Goal: Check status: Check status

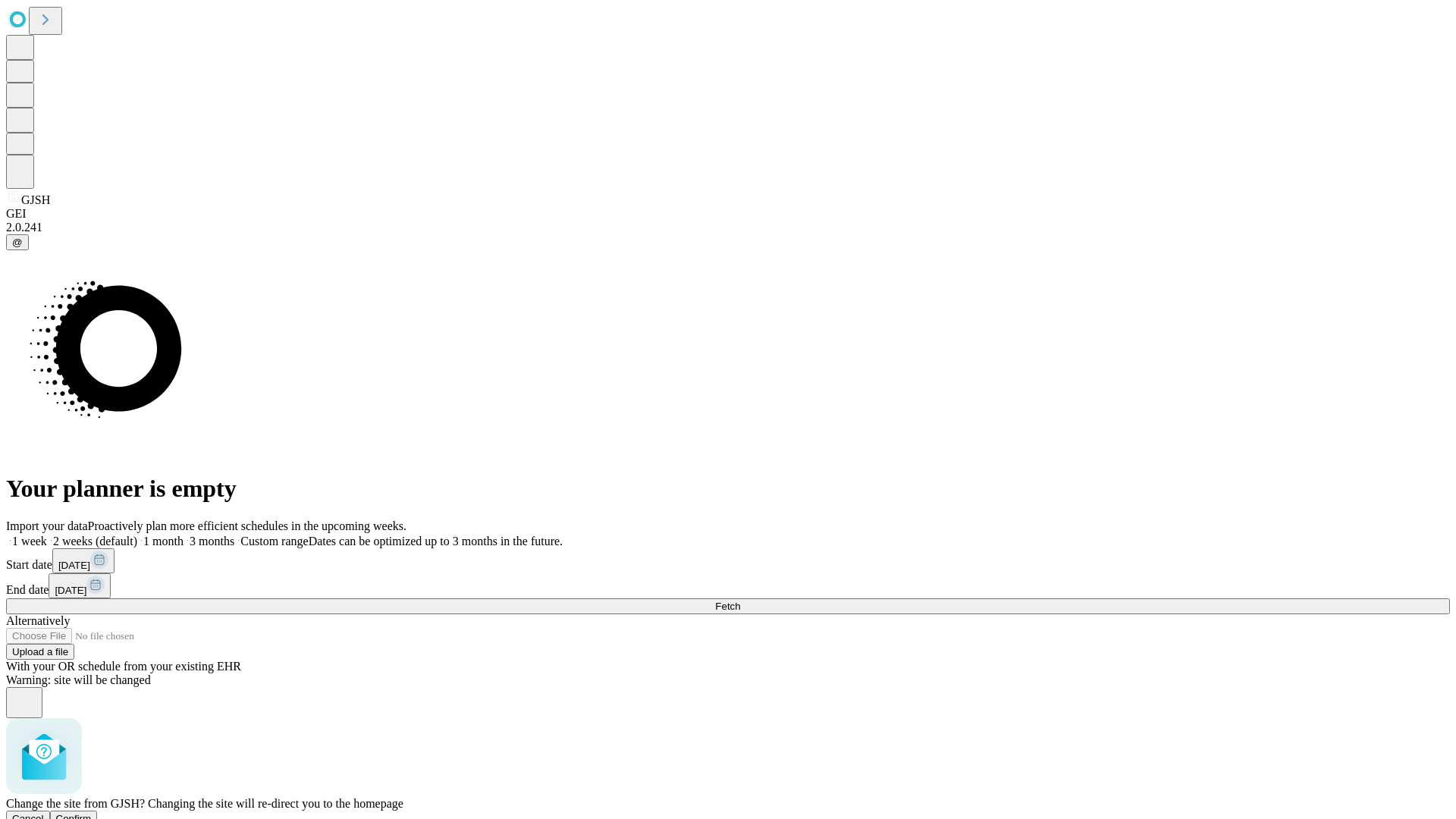
click at [91, 813] on span "Confirm" at bounding box center [74, 819] width 36 height 11
click at [184, 534] on label "1 month" at bounding box center [160, 541] width 46 height 13
click at [740, 601] on span "Fetch" at bounding box center [728, 606] width 25 height 11
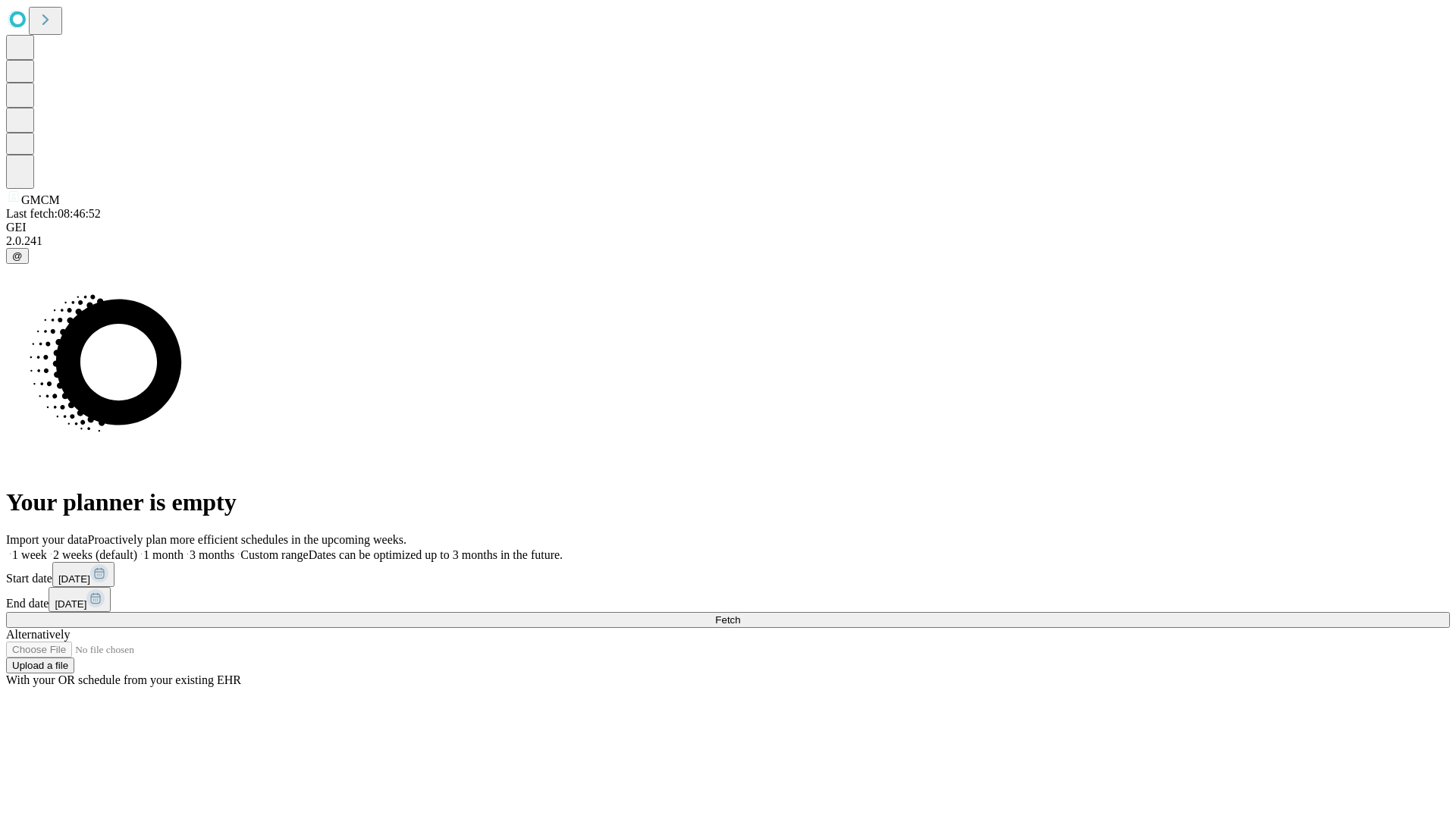
click at [184, 548] on label "1 month" at bounding box center [160, 555] width 46 height 13
click at [740, 614] on span "Fetch" at bounding box center [728, 620] width 25 height 11
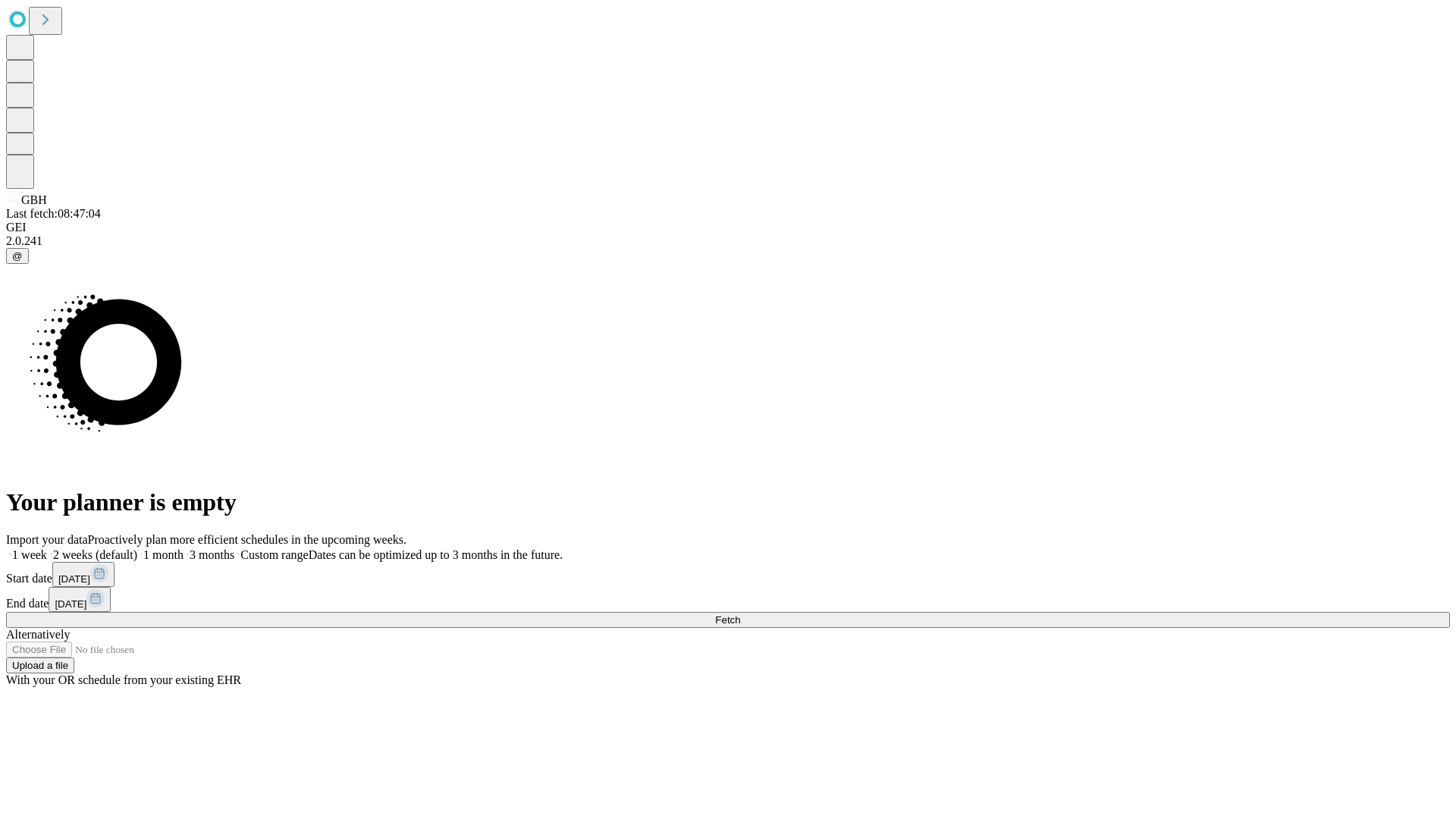
click at [184, 548] on label "1 month" at bounding box center [160, 555] width 46 height 13
click at [740, 614] on span "Fetch" at bounding box center [728, 620] width 25 height 11
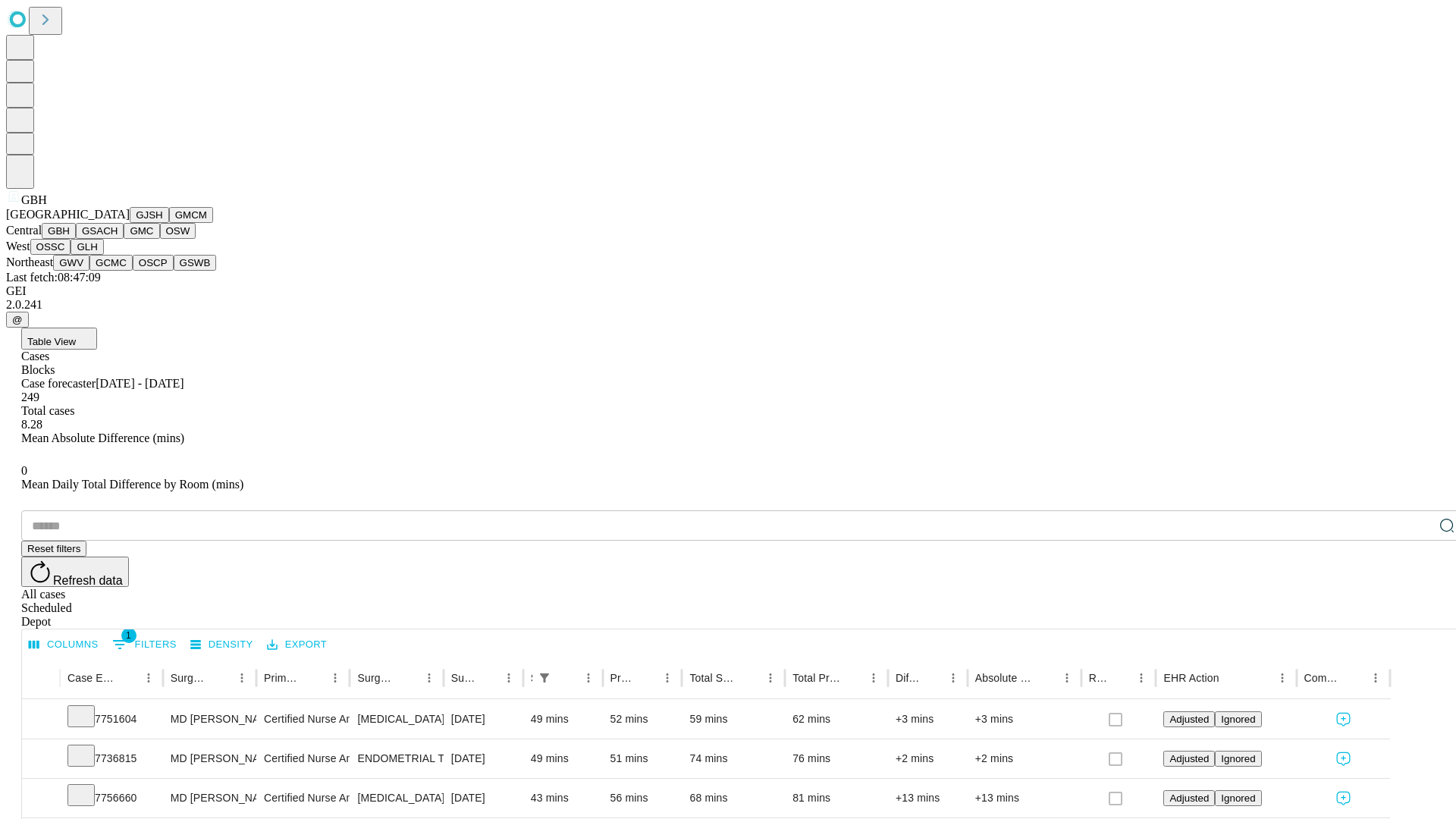
click at [117, 239] on button "GSACH" at bounding box center [99, 231] width 48 height 16
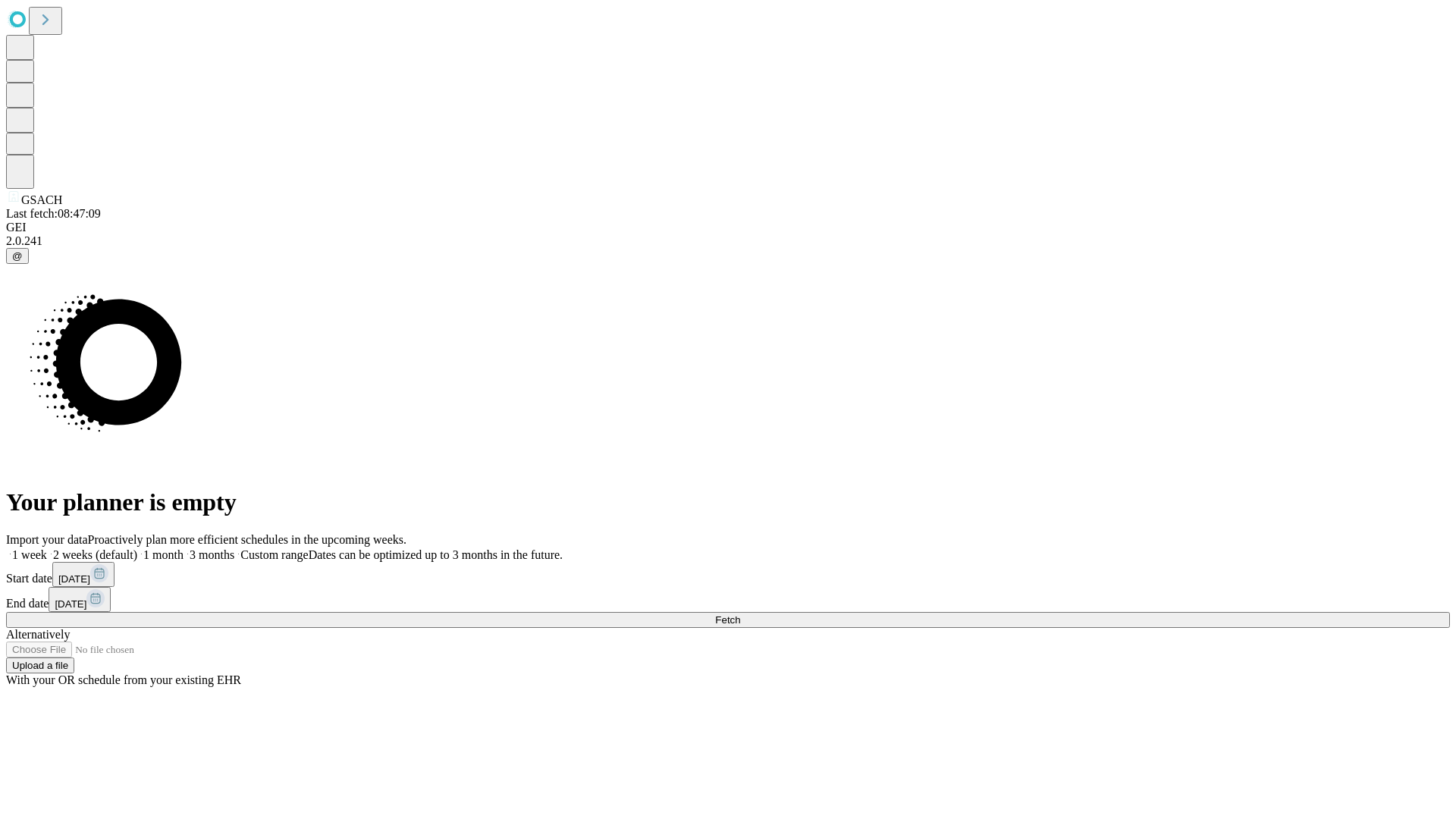
click at [184, 548] on label "1 month" at bounding box center [160, 555] width 46 height 13
click at [740, 614] on span "Fetch" at bounding box center [728, 620] width 25 height 11
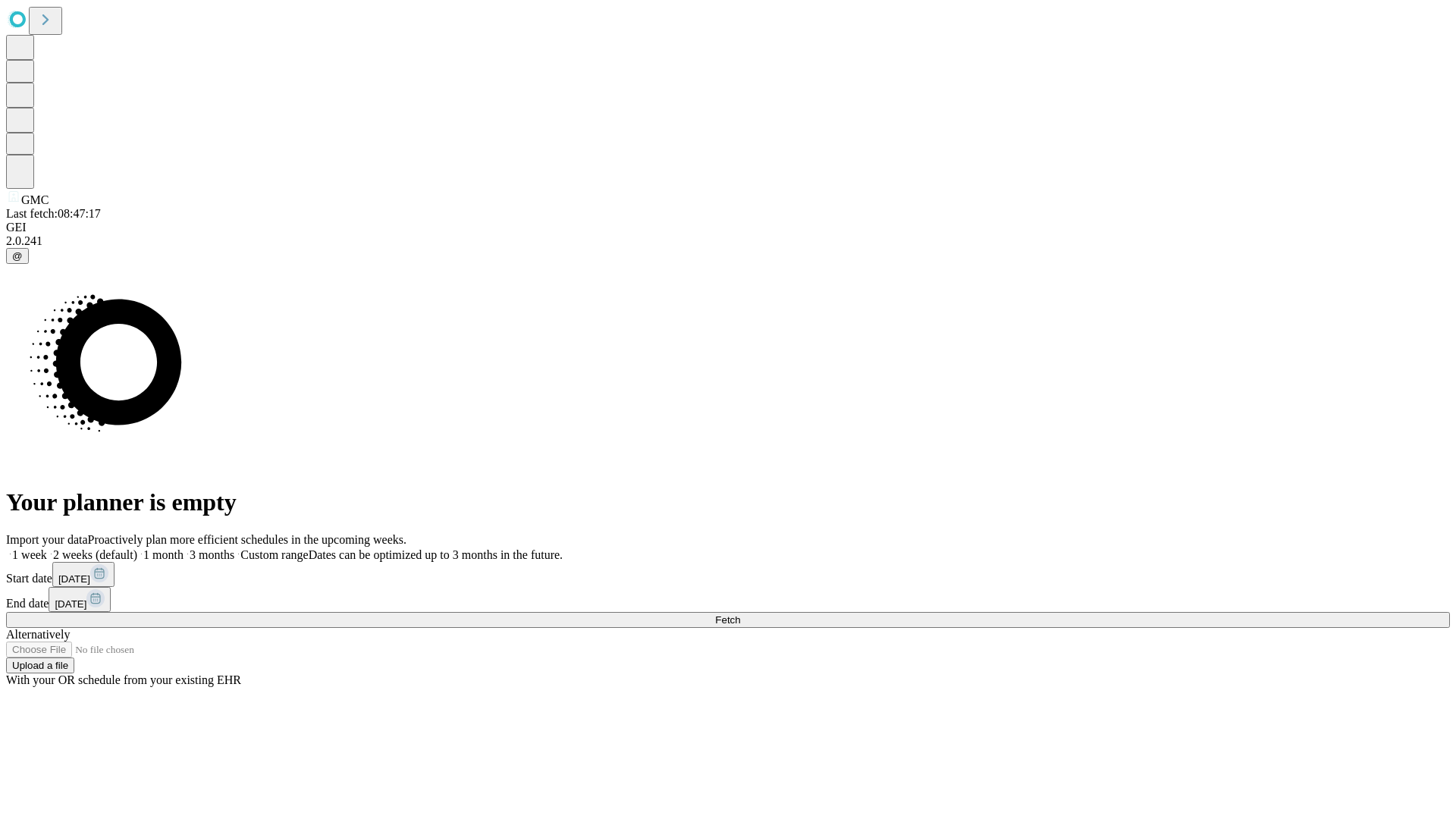
click at [740, 614] on span "Fetch" at bounding box center [728, 620] width 25 height 11
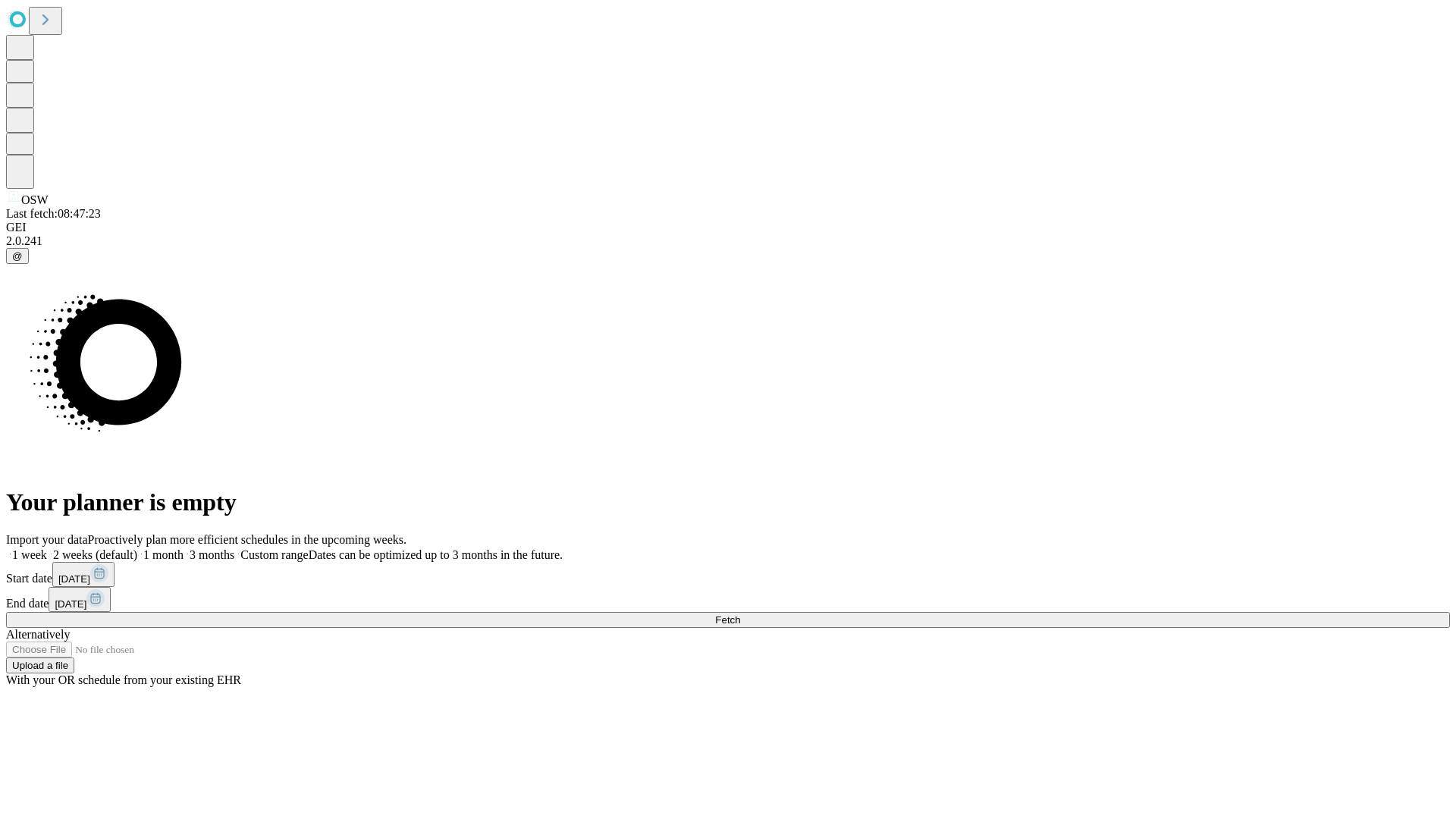
click at [184, 548] on label "1 month" at bounding box center [160, 555] width 46 height 13
click at [740, 614] on span "Fetch" at bounding box center [728, 620] width 25 height 11
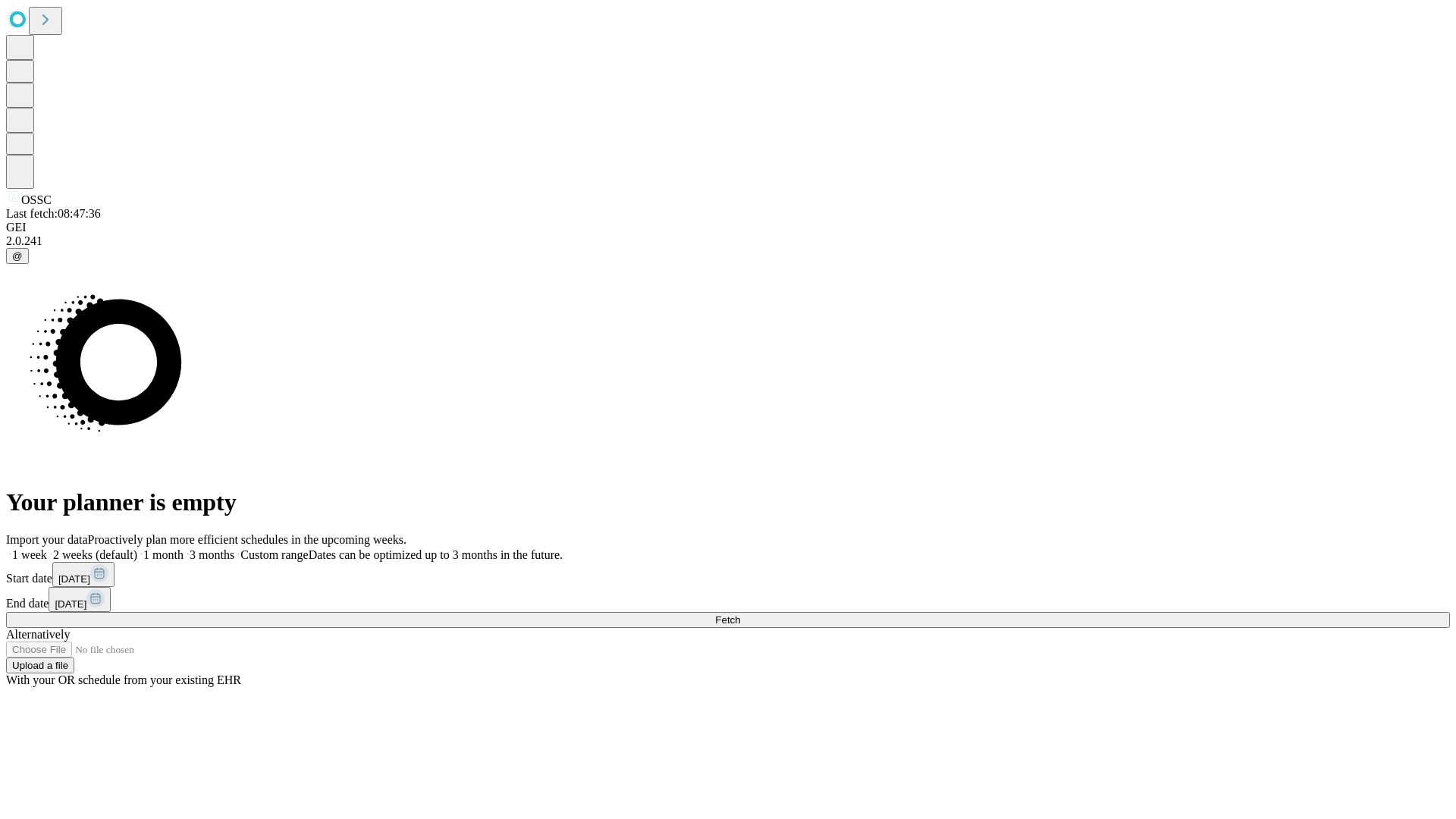
click at [184, 548] on label "1 month" at bounding box center [160, 555] width 46 height 13
click at [740, 614] on span "Fetch" at bounding box center [728, 620] width 25 height 11
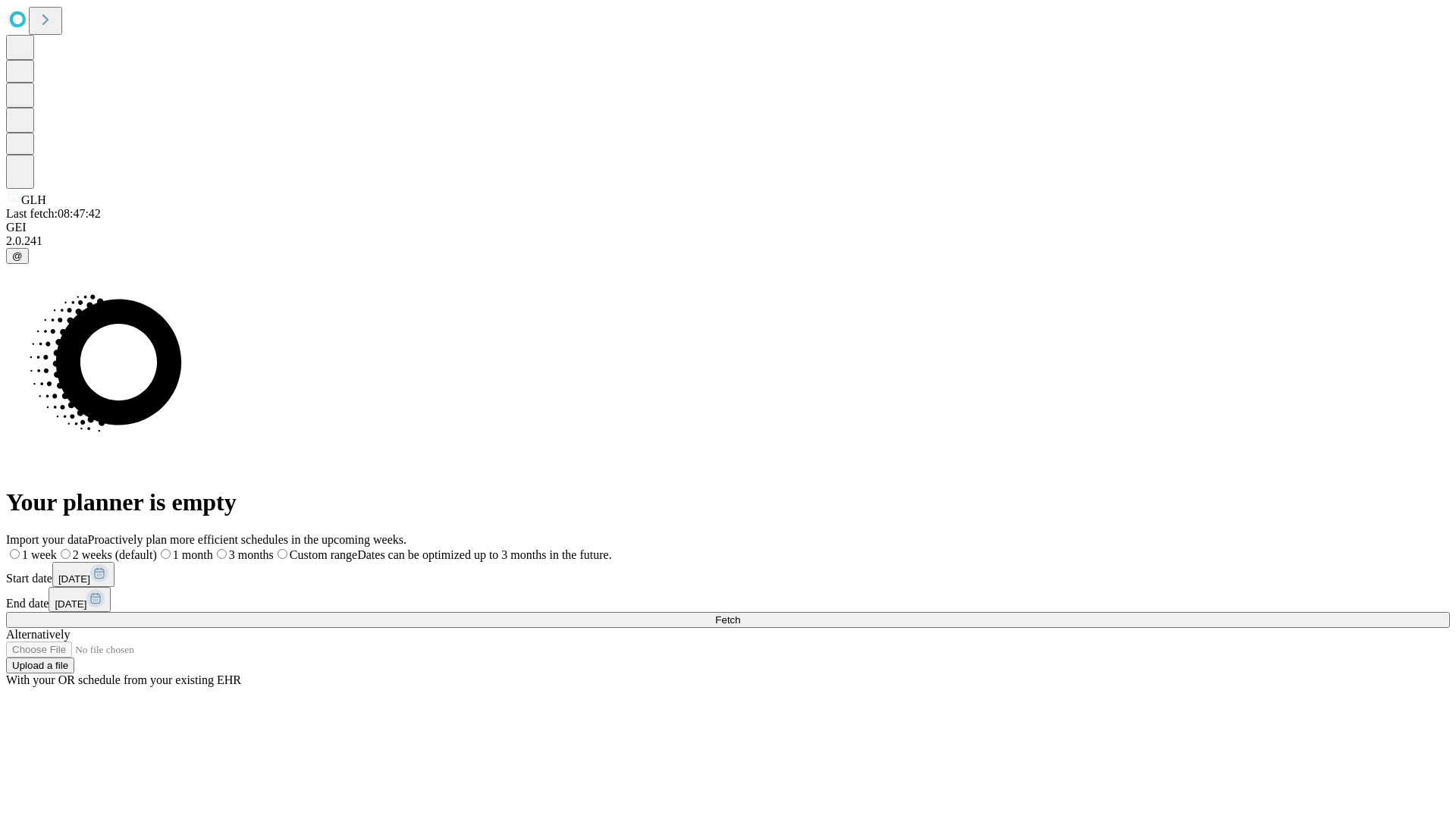
click at [213, 548] on label "1 month" at bounding box center [184, 555] width 56 height 13
click at [740, 614] on span "Fetch" at bounding box center [728, 620] width 25 height 11
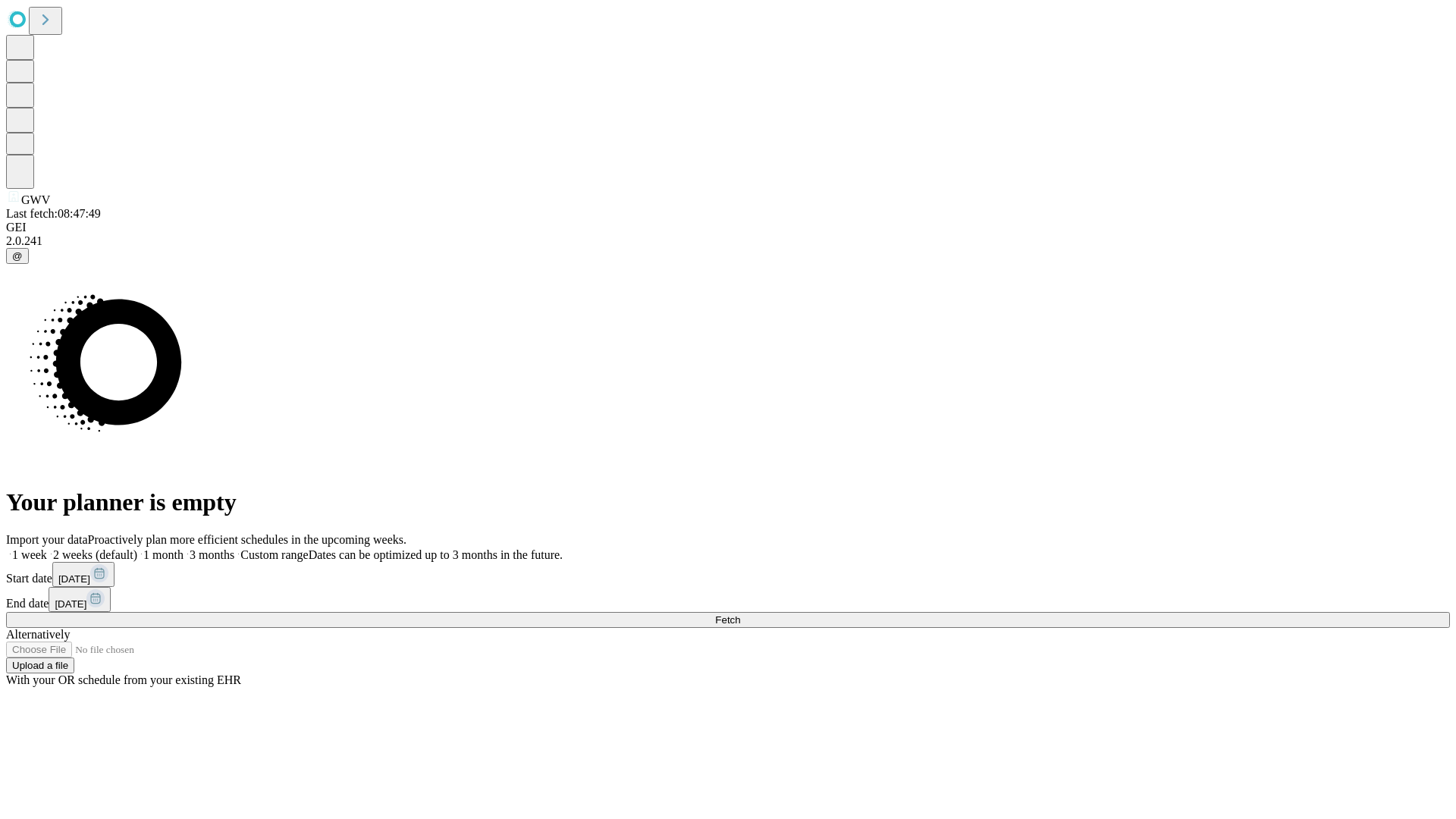
click at [184, 548] on label "1 month" at bounding box center [160, 555] width 46 height 13
click at [740, 614] on span "Fetch" at bounding box center [728, 620] width 25 height 11
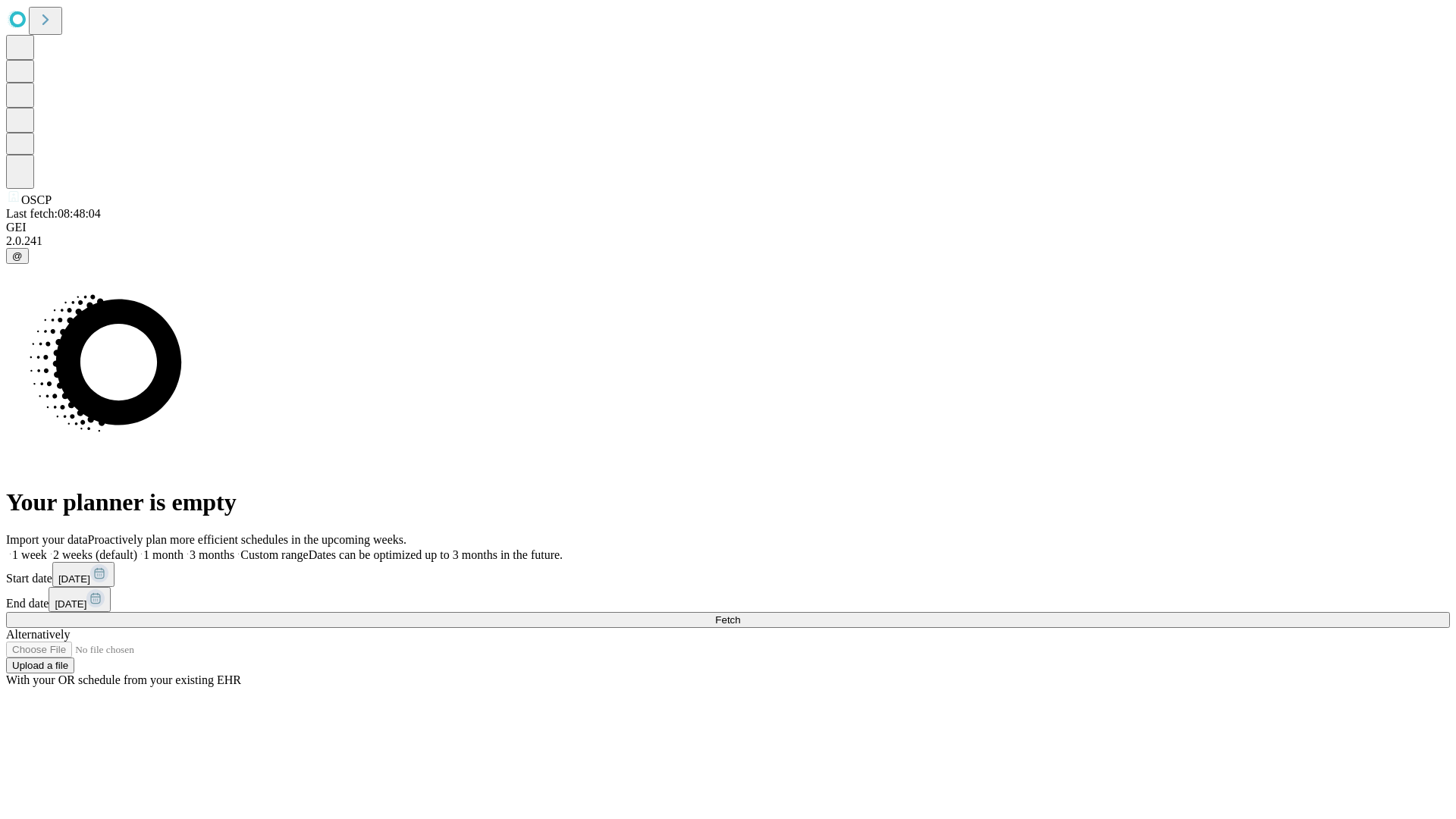
click at [740, 614] on span "Fetch" at bounding box center [728, 620] width 25 height 11
